Goal: Subscribe to service/newsletter

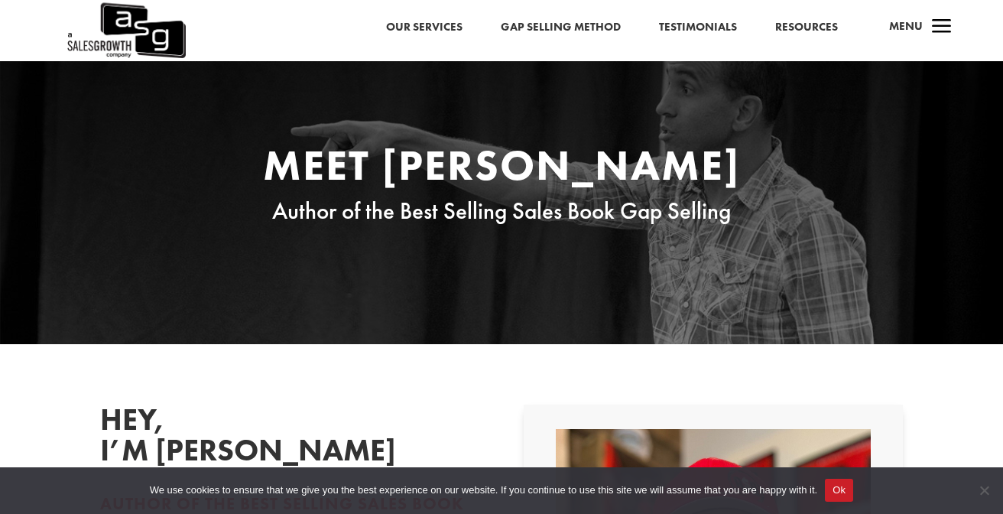
scroll to position [5, 0]
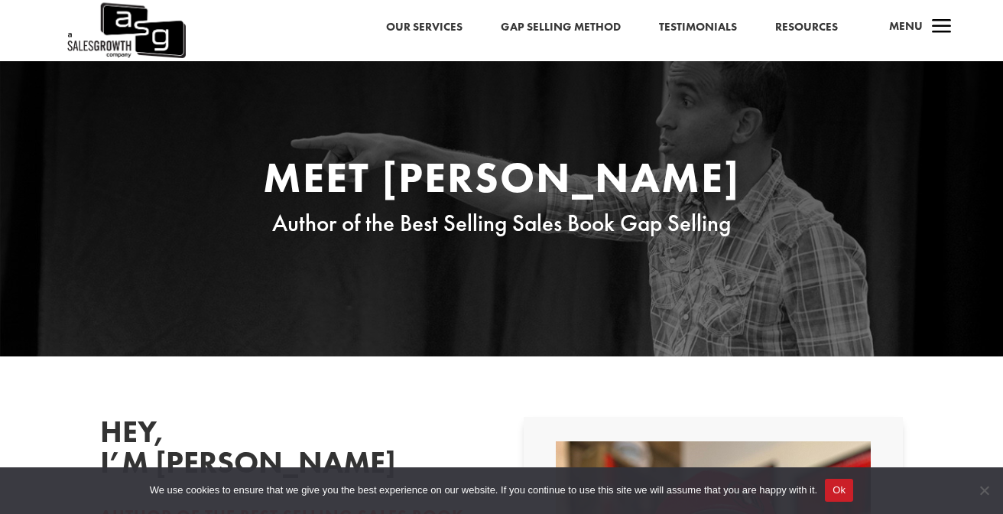
click at [583, 28] on link "Gap Selling Method" at bounding box center [561, 22] width 120 height 20
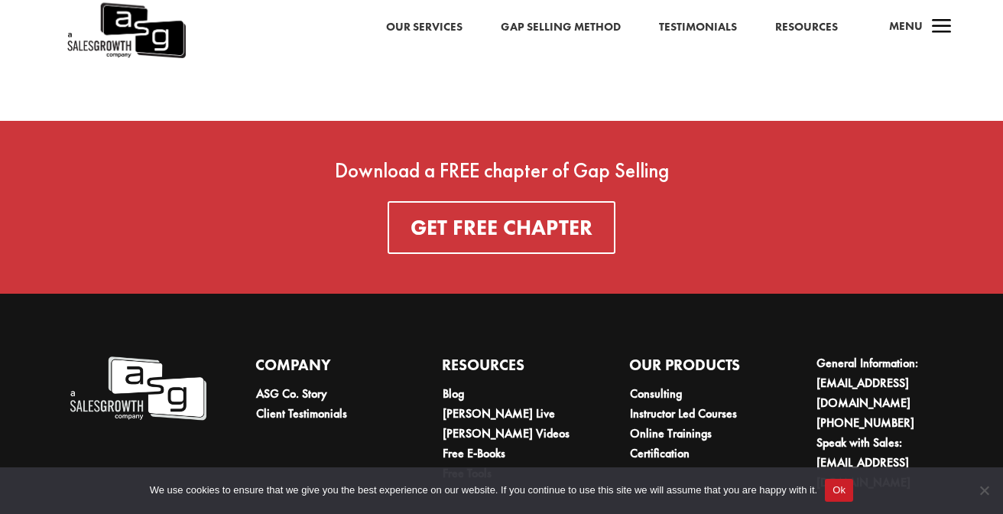
scroll to position [5405, 0]
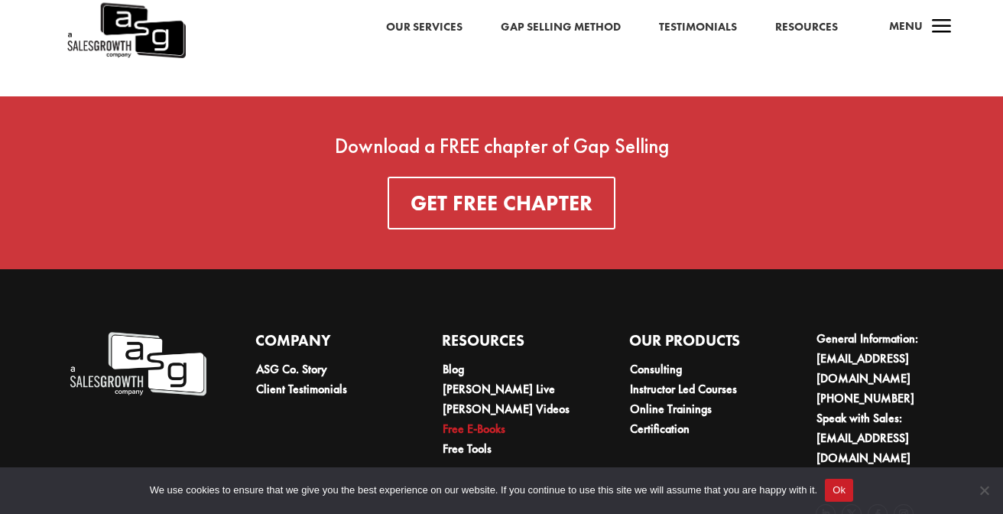
click at [487, 421] on link "Free E-Books" at bounding box center [474, 429] width 63 height 16
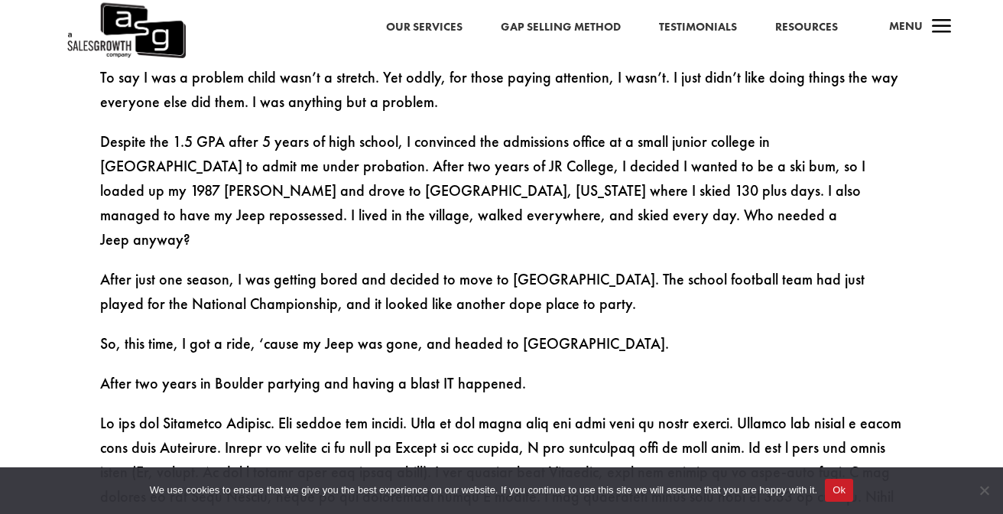
scroll to position [1017, 0]
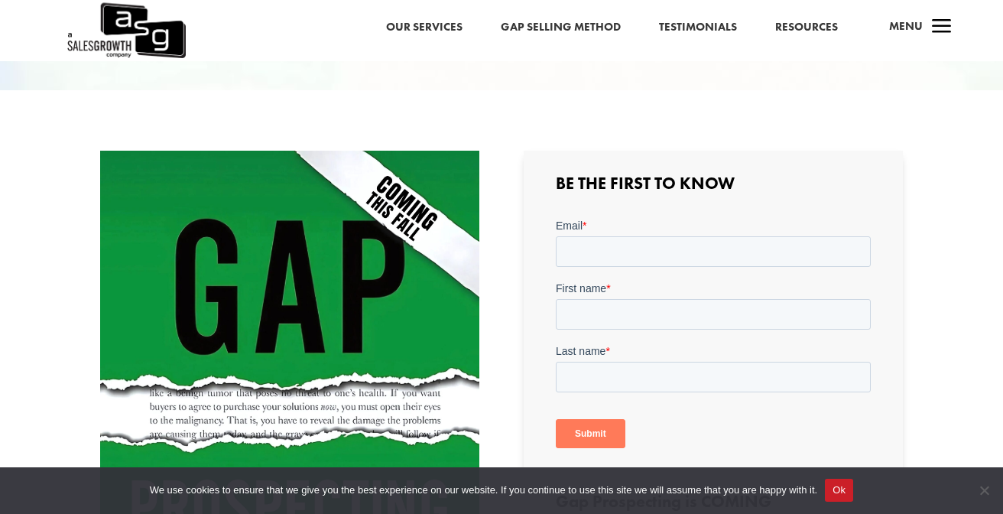
scroll to position [287, 0]
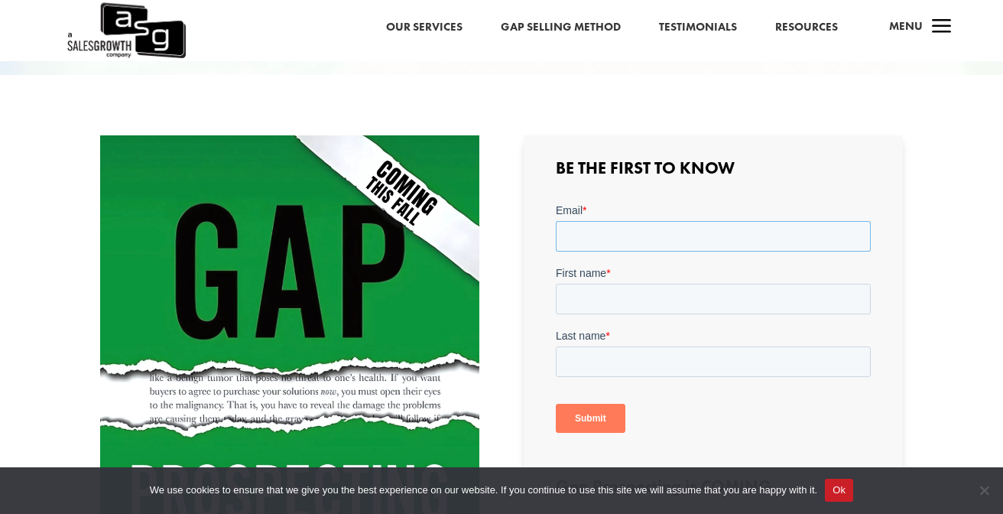
click at [594, 236] on input "Email *" at bounding box center [712, 235] width 315 height 31
type input "jbrausewetter@gmail.com"
type input "[PERSON_NAME]"
type input "Brausewetter"
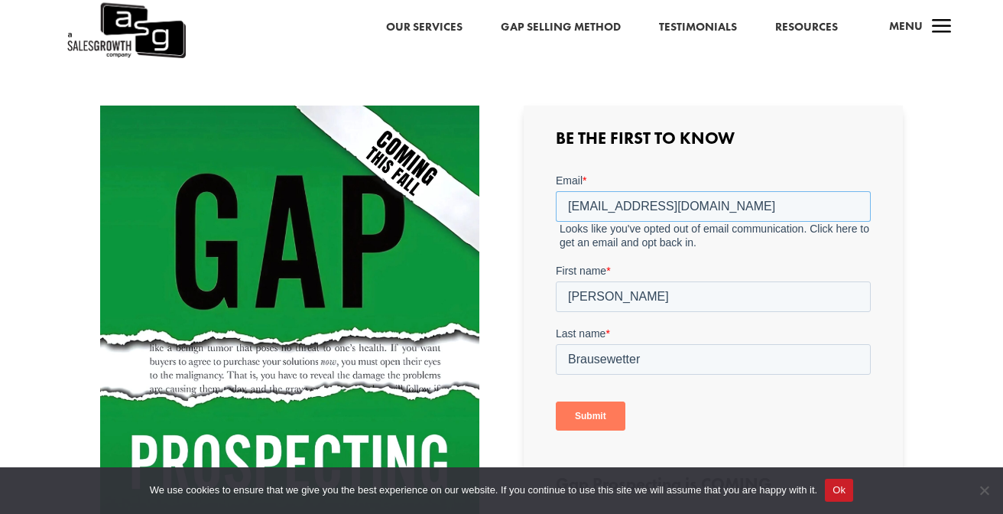
scroll to position [318, 0]
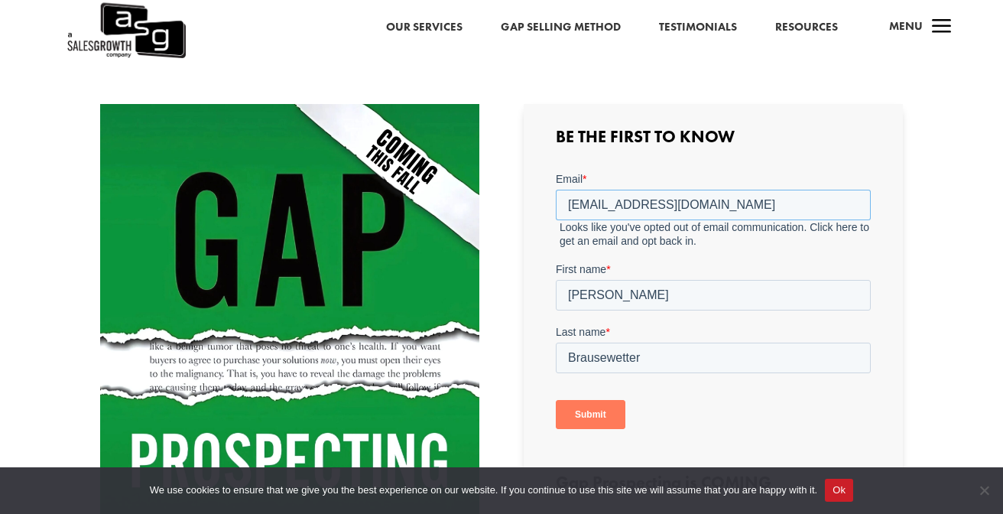
click at [564, 203] on input "jbrausewetter@gmail.com" at bounding box center [712, 204] width 315 height 31
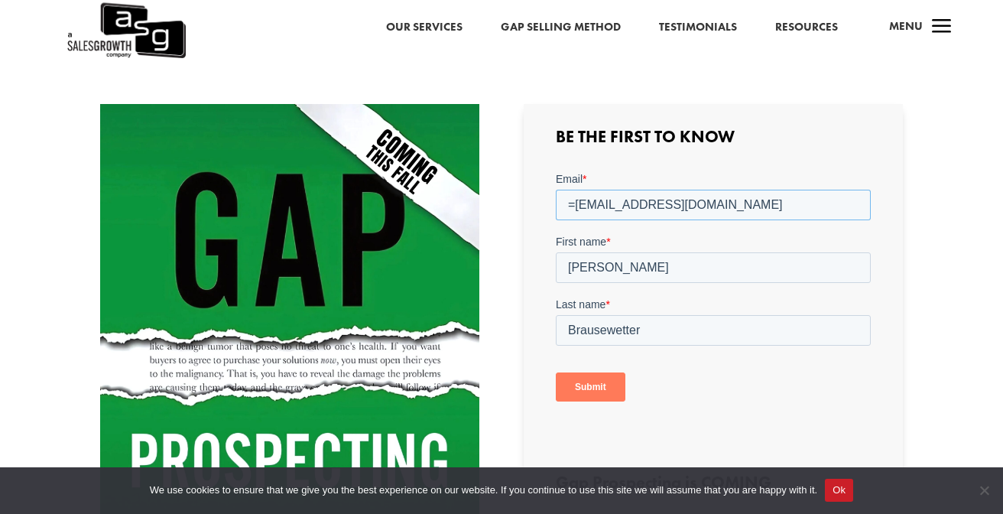
type input "jbrausewetter@gmail.com"
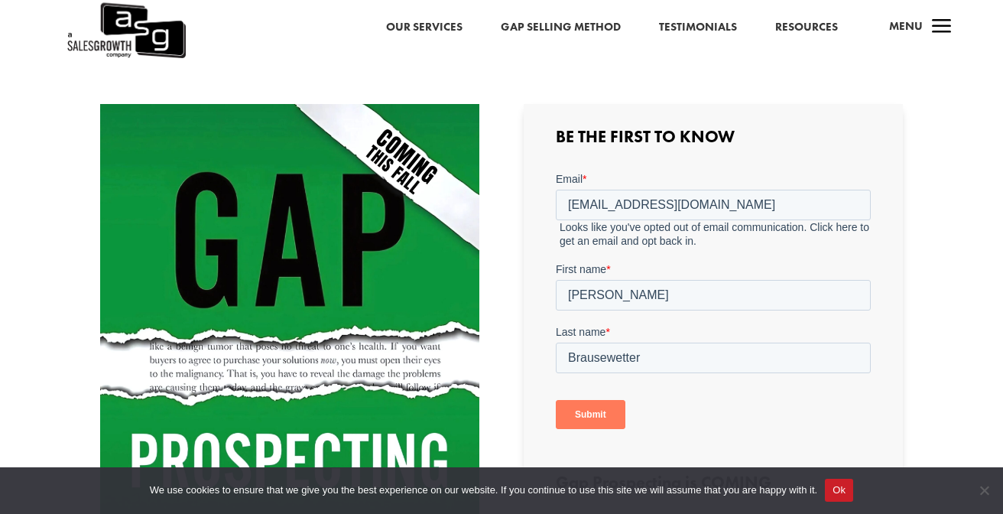
click at [586, 414] on input "Submit" at bounding box center [590, 413] width 70 height 29
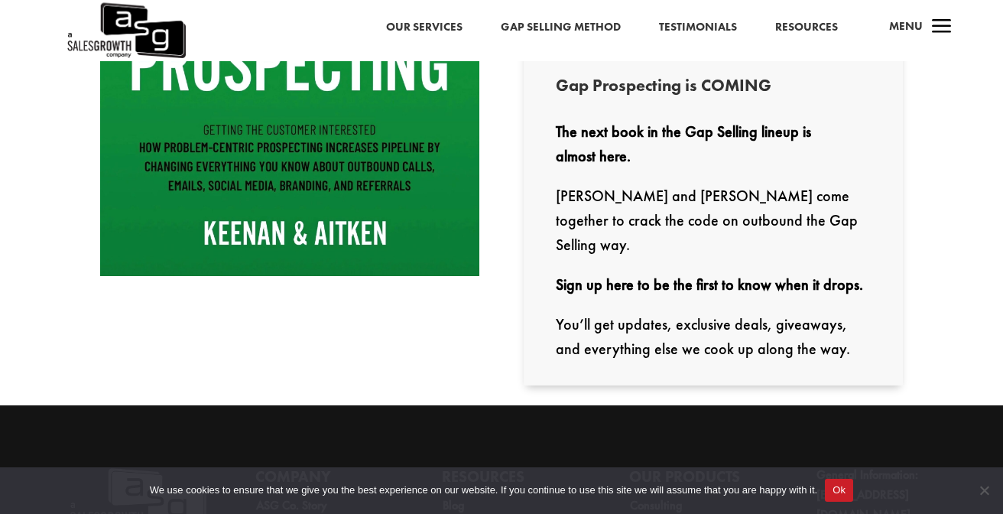
scroll to position [726, 0]
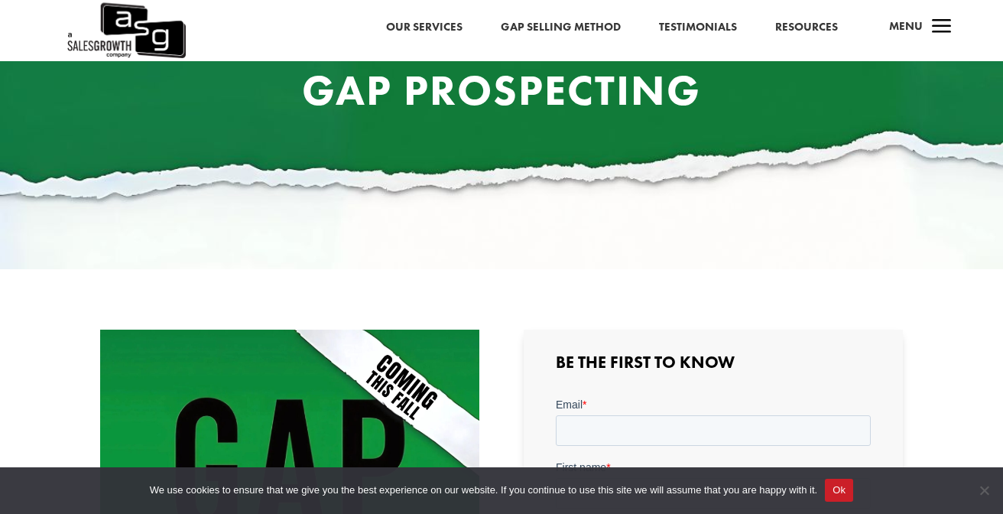
scroll to position [182, 0]
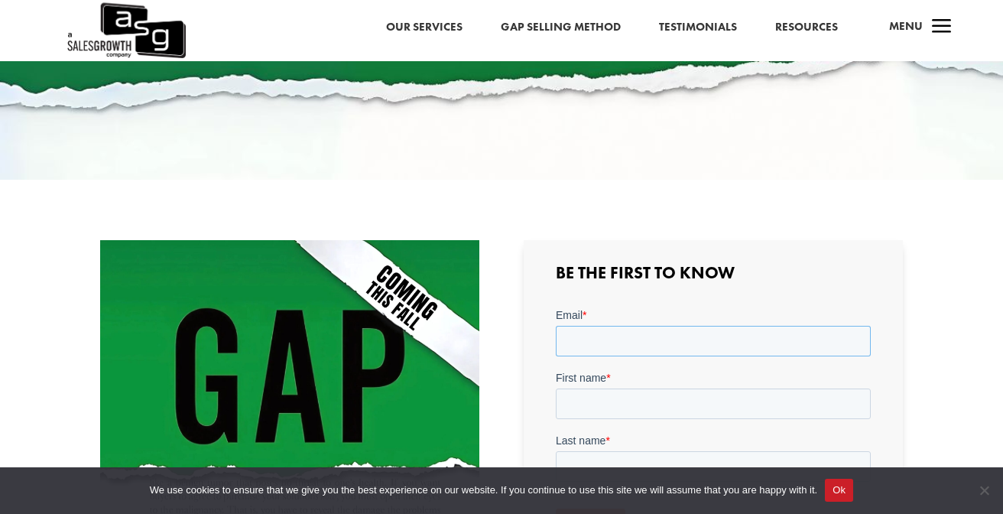
click at [598, 330] on input "Email *" at bounding box center [712, 340] width 315 height 31
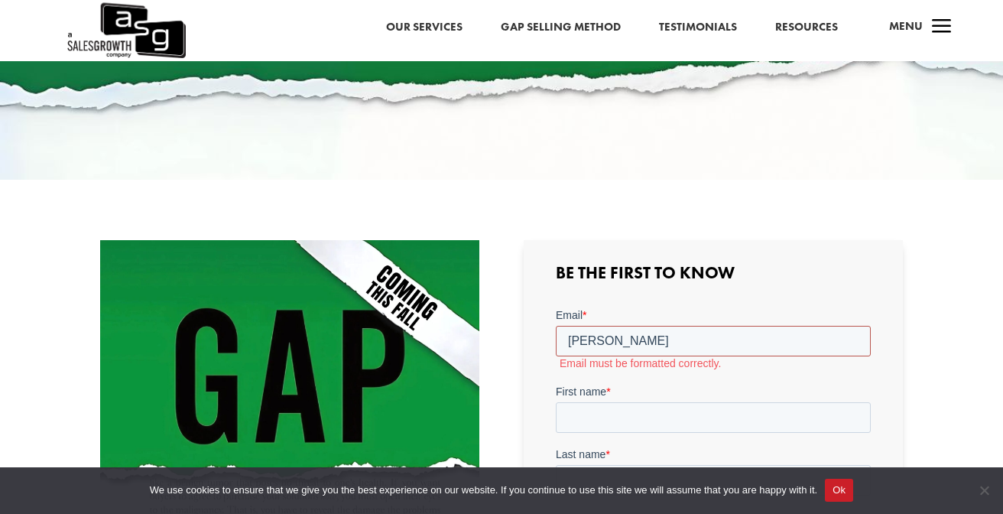
type input "[PERSON_NAME][EMAIL_ADDRESS][DOMAIN_NAME]"
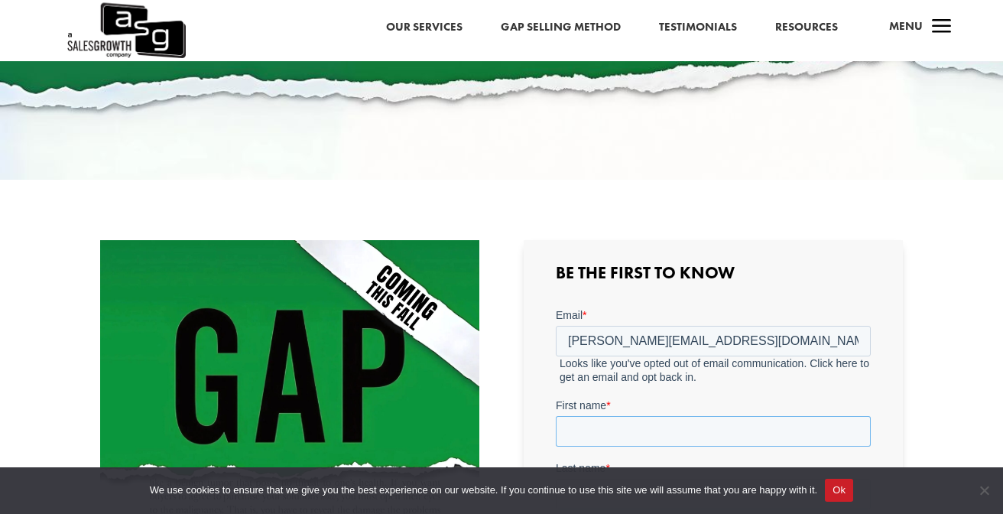
click at [631, 408] on div "First name *" at bounding box center [712, 421] width 315 height 49
type input "[PERSON_NAME]"
type input "Brausewetter"
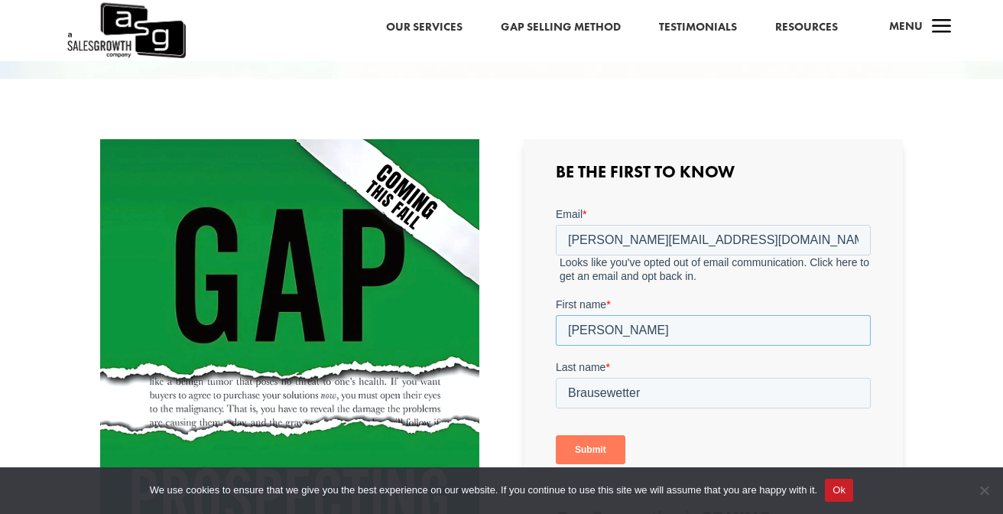
scroll to position [288, 0]
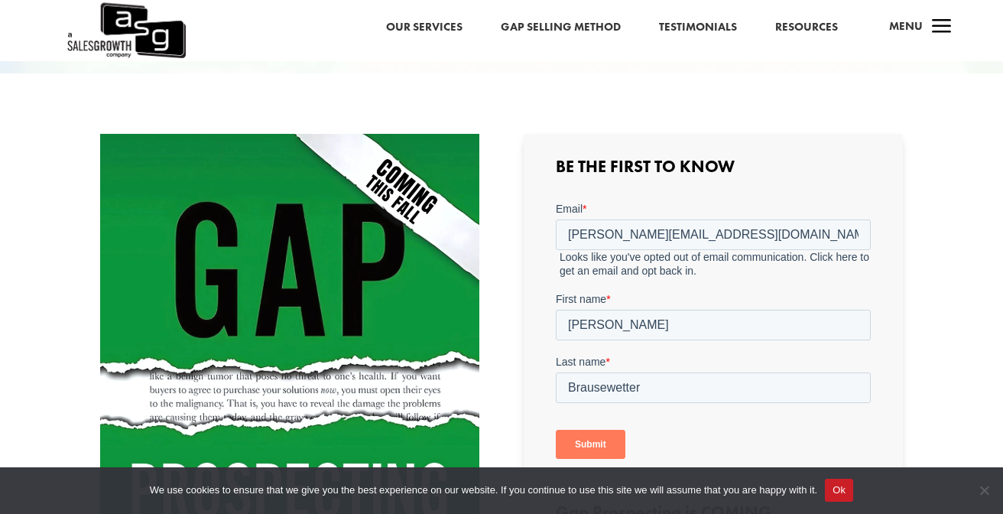
click at [594, 439] on input "Submit" at bounding box center [590, 443] width 70 height 29
